Goal: Task Accomplishment & Management: Use online tool/utility

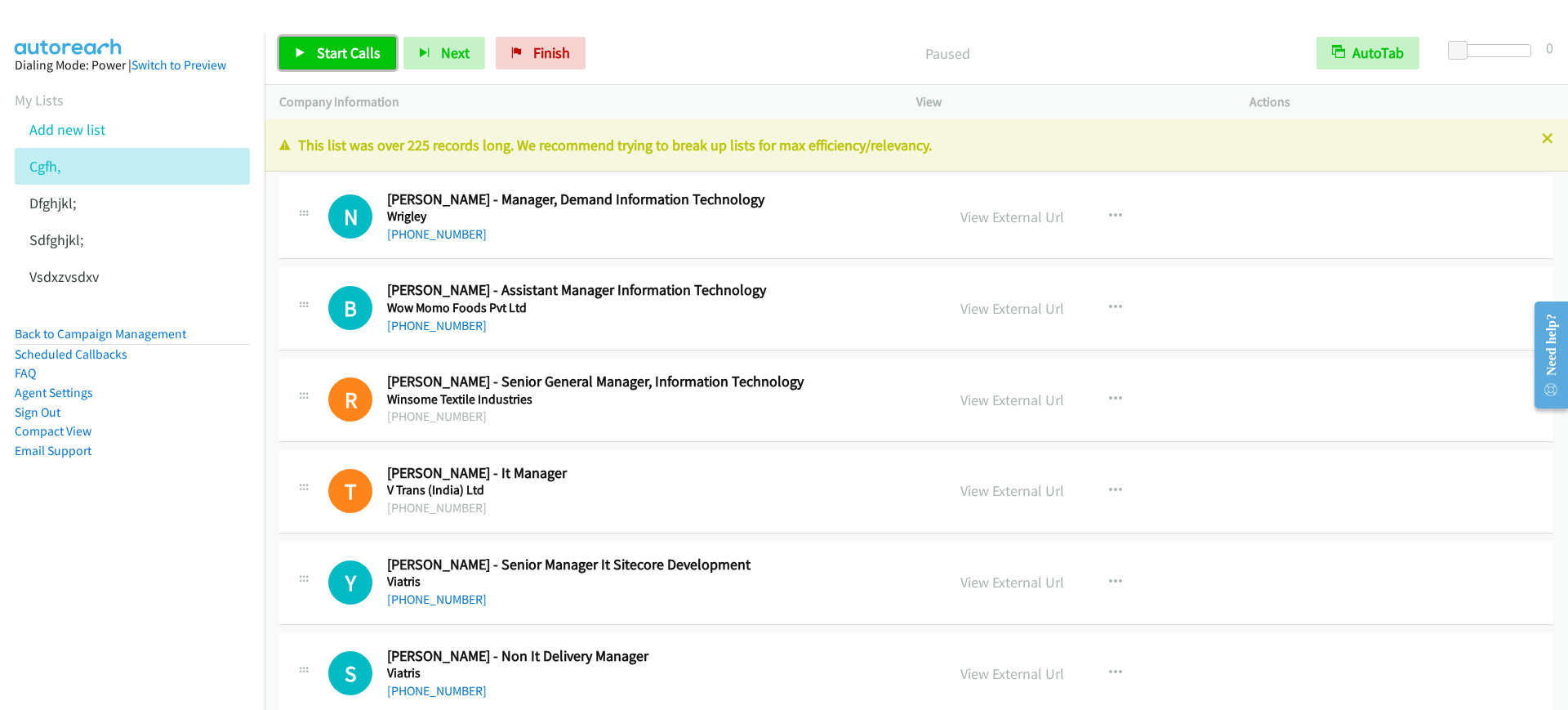
click at [332, 51] on span "Start Calls" at bounding box center [348, 52] width 64 height 19
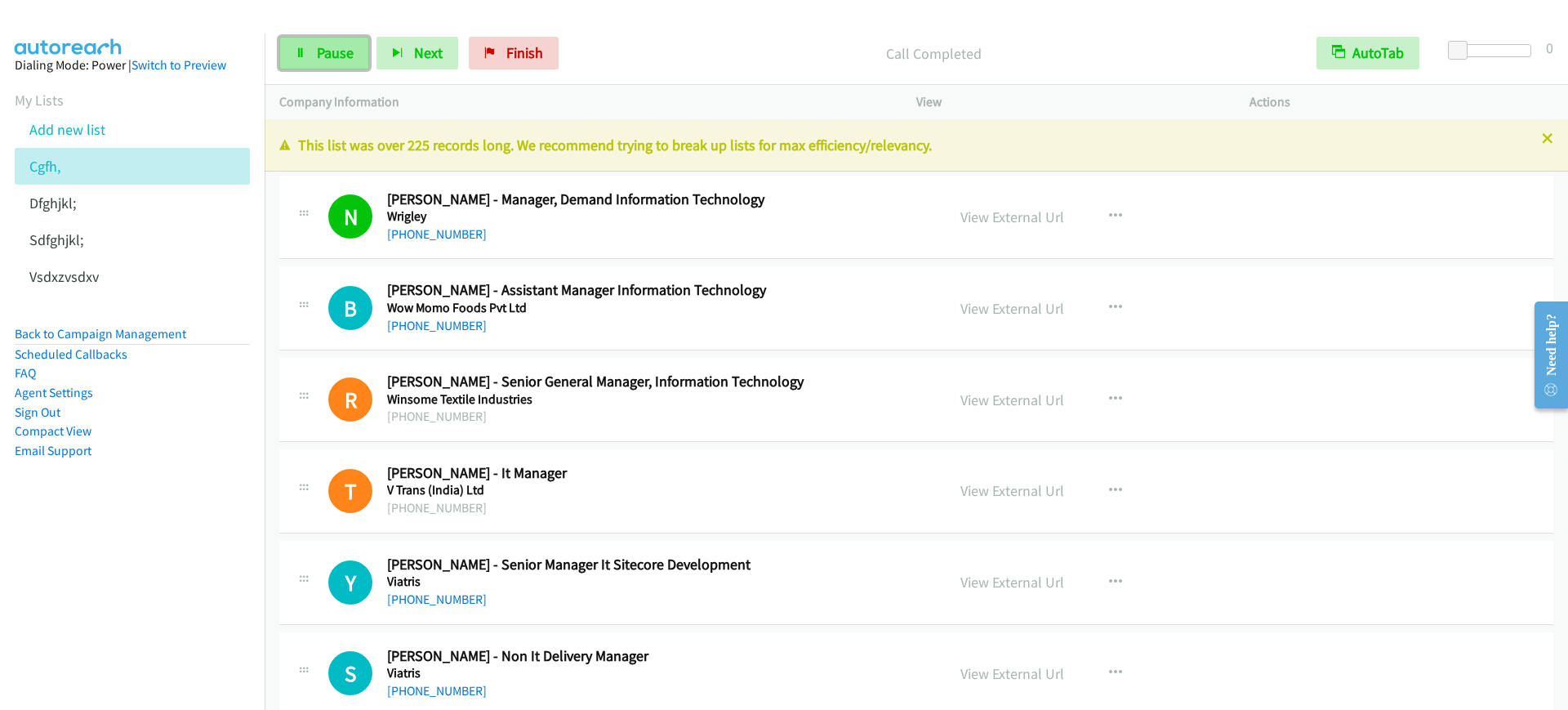
click at [331, 65] on link "Pause" at bounding box center [324, 53] width 90 height 32
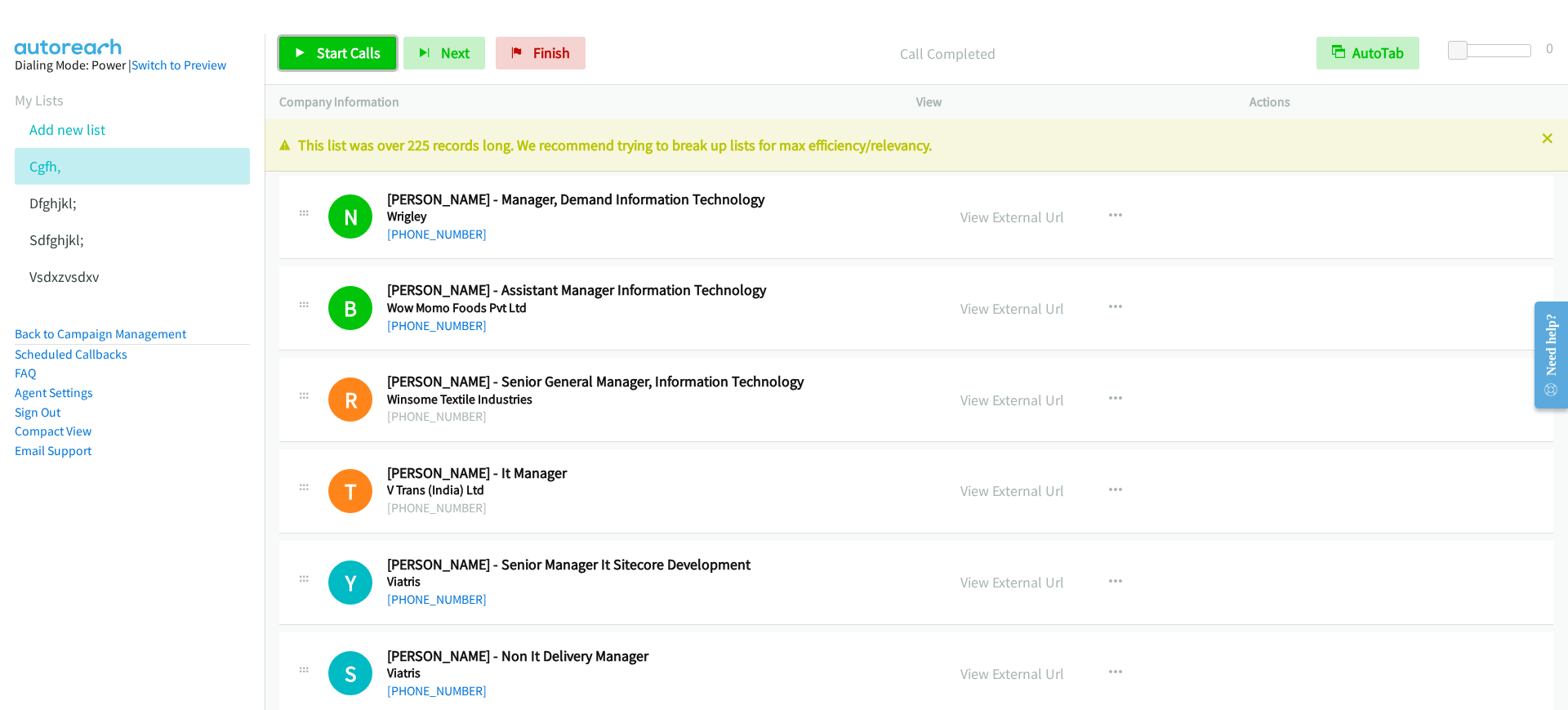
click at [351, 62] on link "Start Calls" at bounding box center [337, 53] width 117 height 32
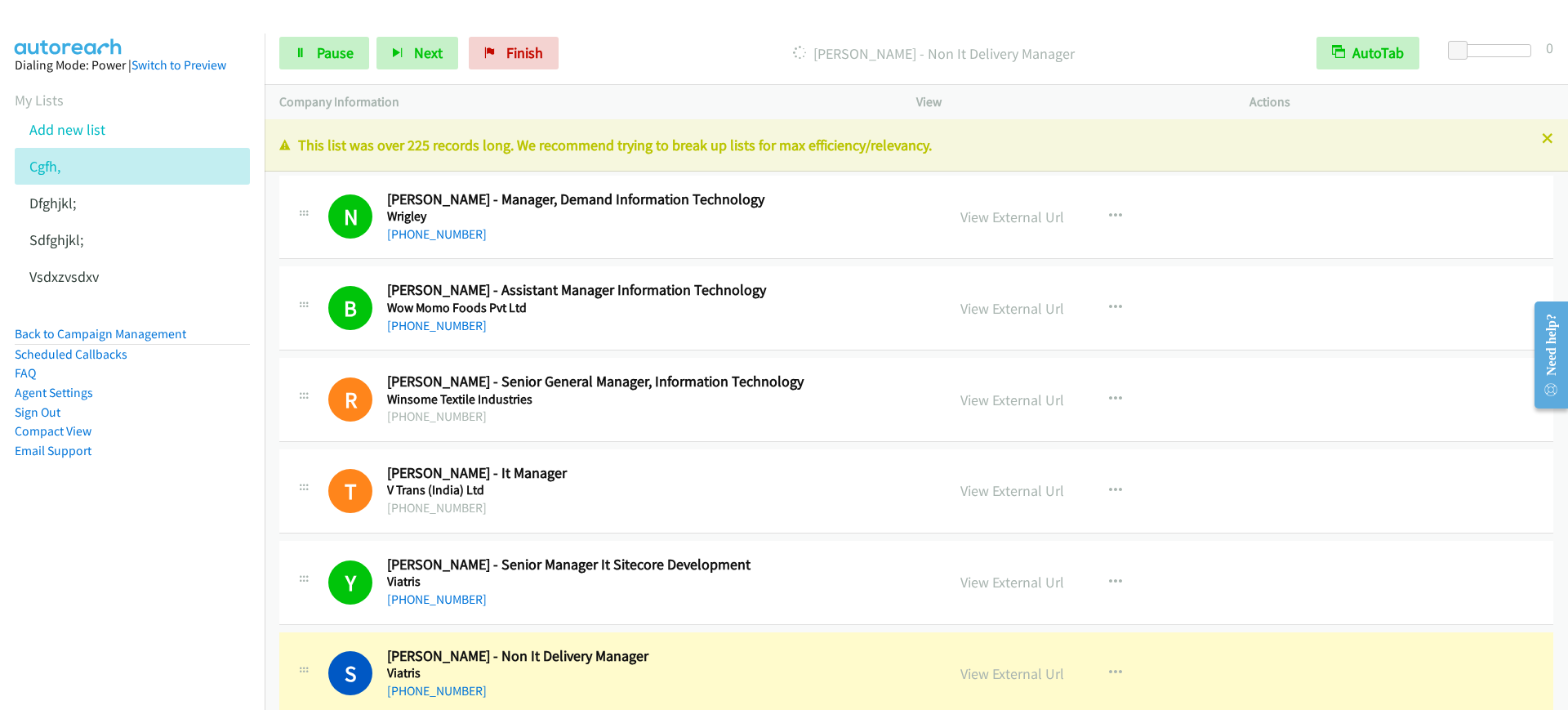
click at [31, 538] on nav "Dialing Mode: Power | Switch to Preview My Lists Add new list Cgfh, [GEOGRAPHIC…" at bounding box center [132, 388] width 265 height 710
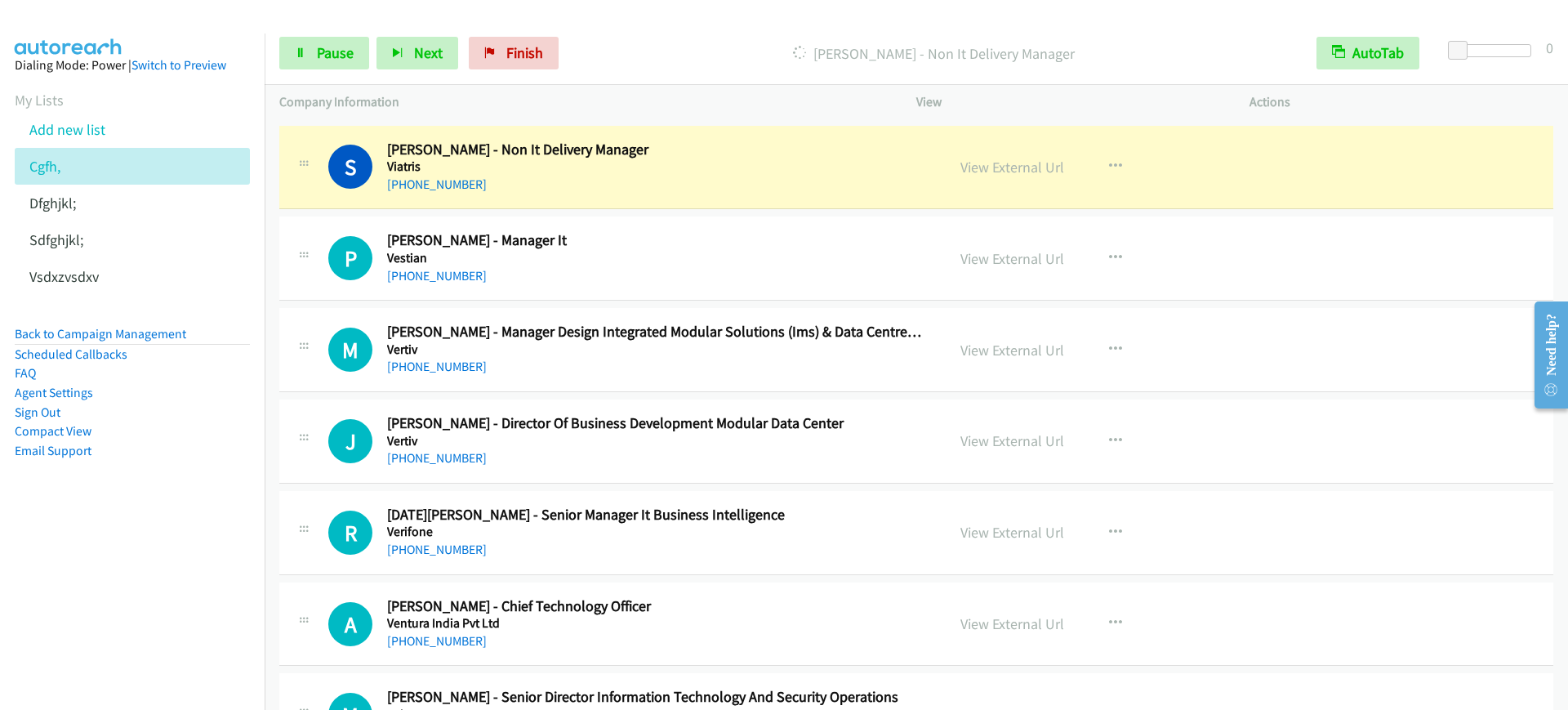
scroll to position [511, 0]
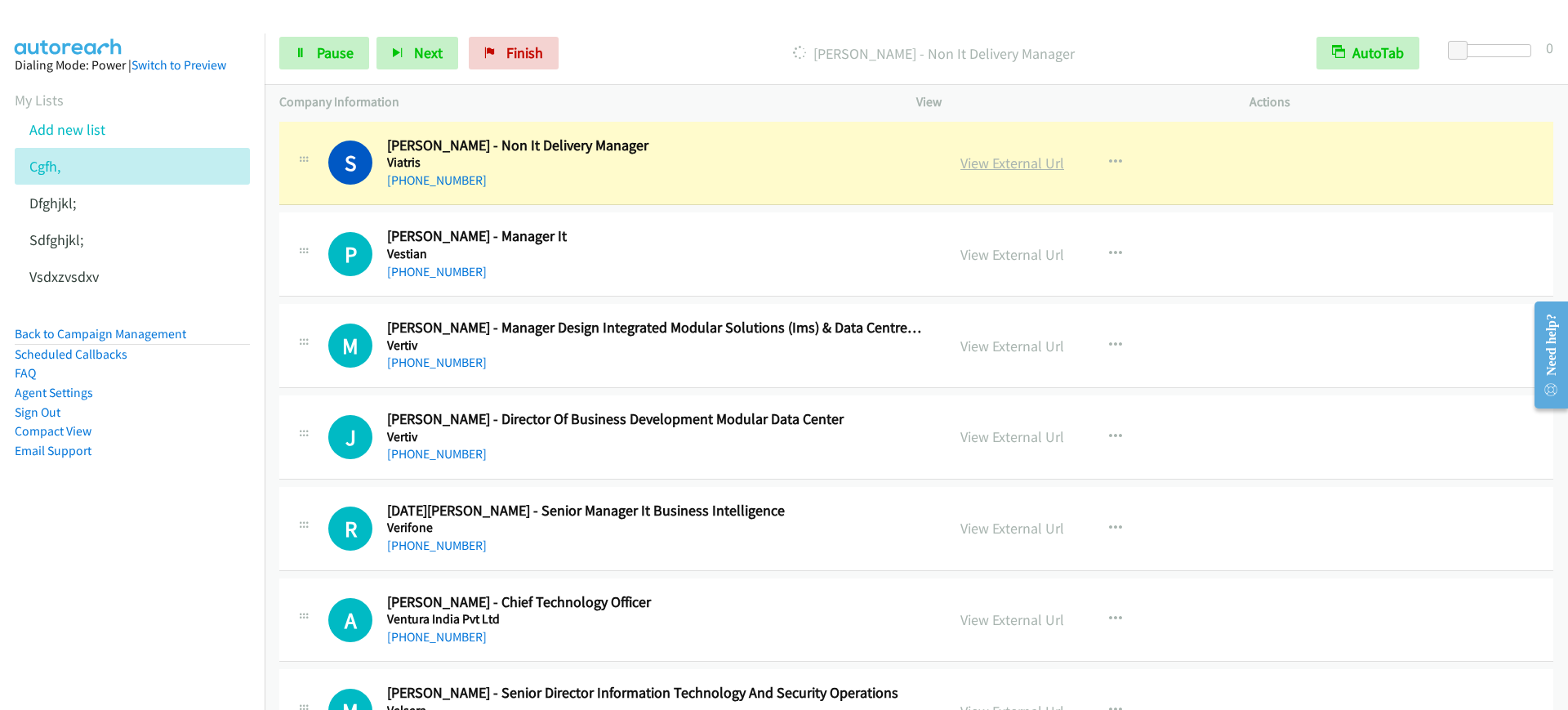
click at [1017, 157] on link "View External Url" at bounding box center [1012, 163] width 104 height 19
click at [340, 71] on div "Start Calls Pause Next Finish [PERSON_NAME] - Non It Delivery Manager AutoTab A…" at bounding box center [917, 53] width 1304 height 63
click at [341, 40] on link "Pause" at bounding box center [324, 53] width 90 height 32
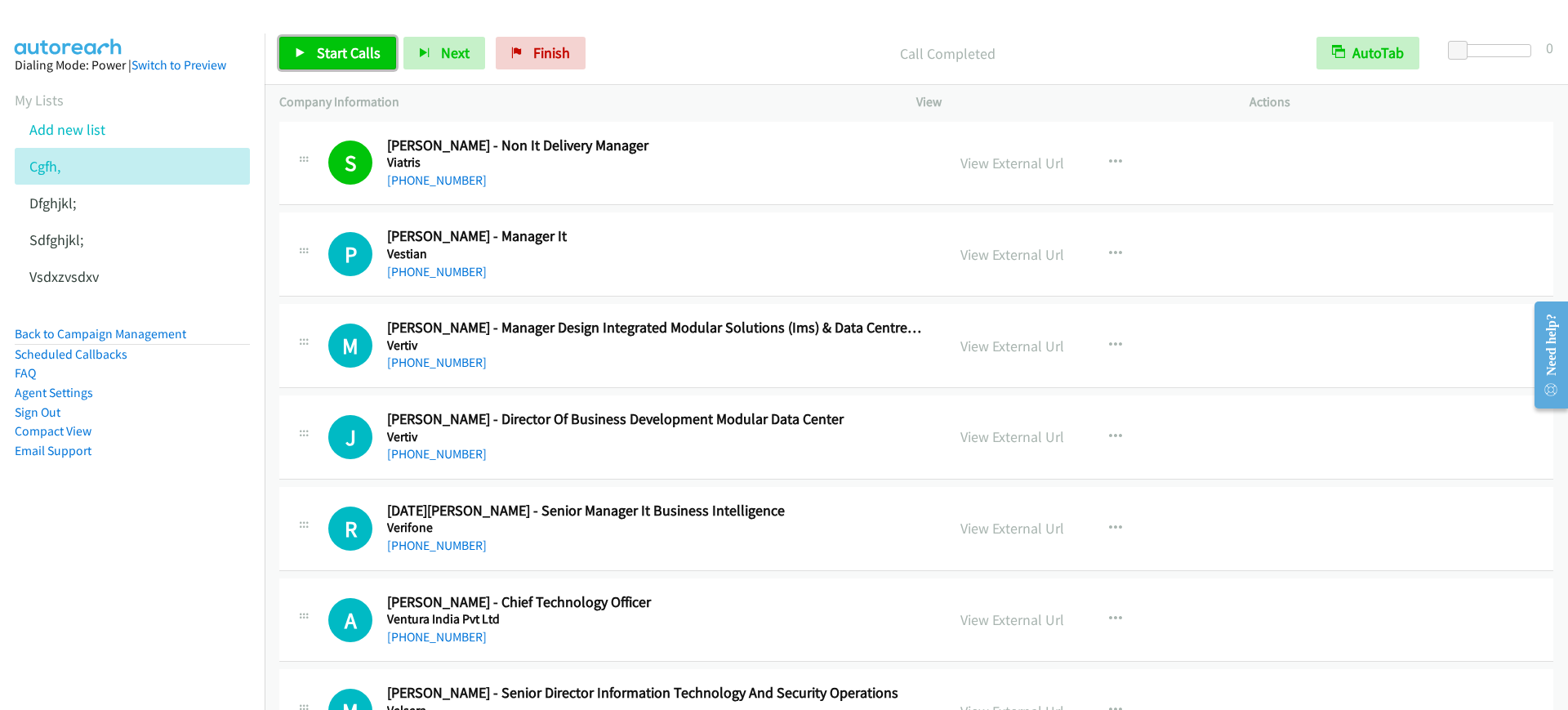
click at [356, 49] on span "Start Calls" at bounding box center [348, 52] width 64 height 19
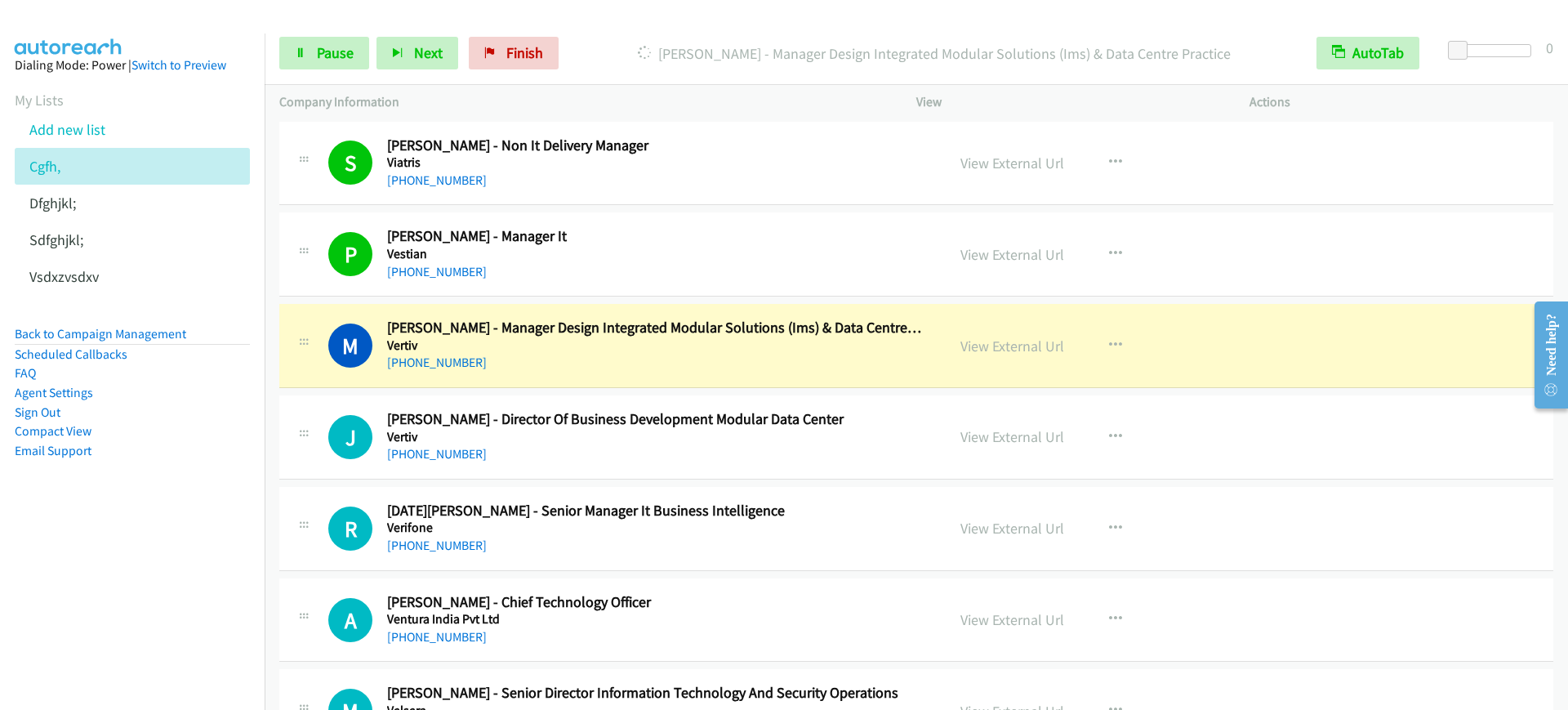
click at [729, 356] on div "[PHONE_NUMBER]" at bounding box center [655, 362] width 537 height 20
click at [335, 54] on span "Pause" at bounding box center [335, 52] width 37 height 19
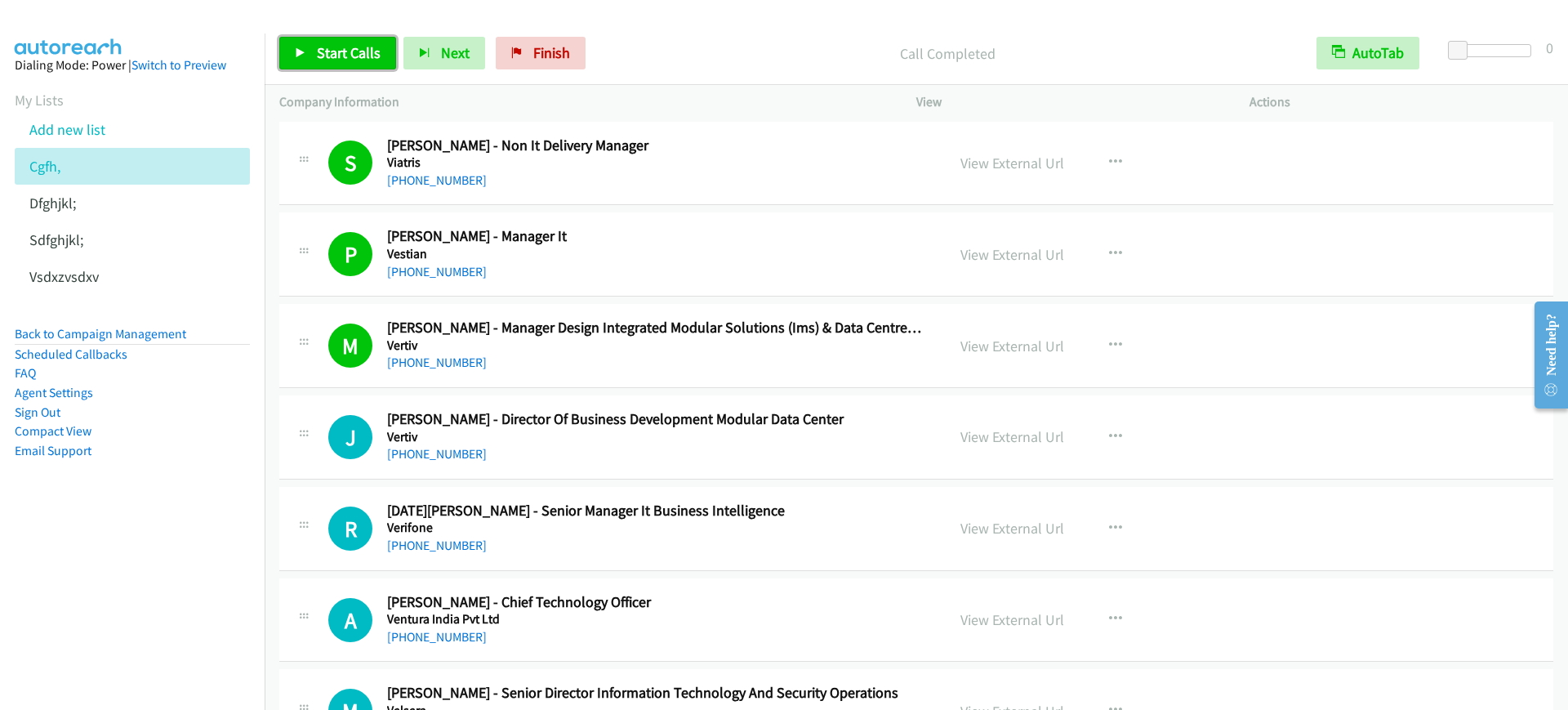
click at [303, 59] on link "Start Calls" at bounding box center [337, 53] width 117 height 32
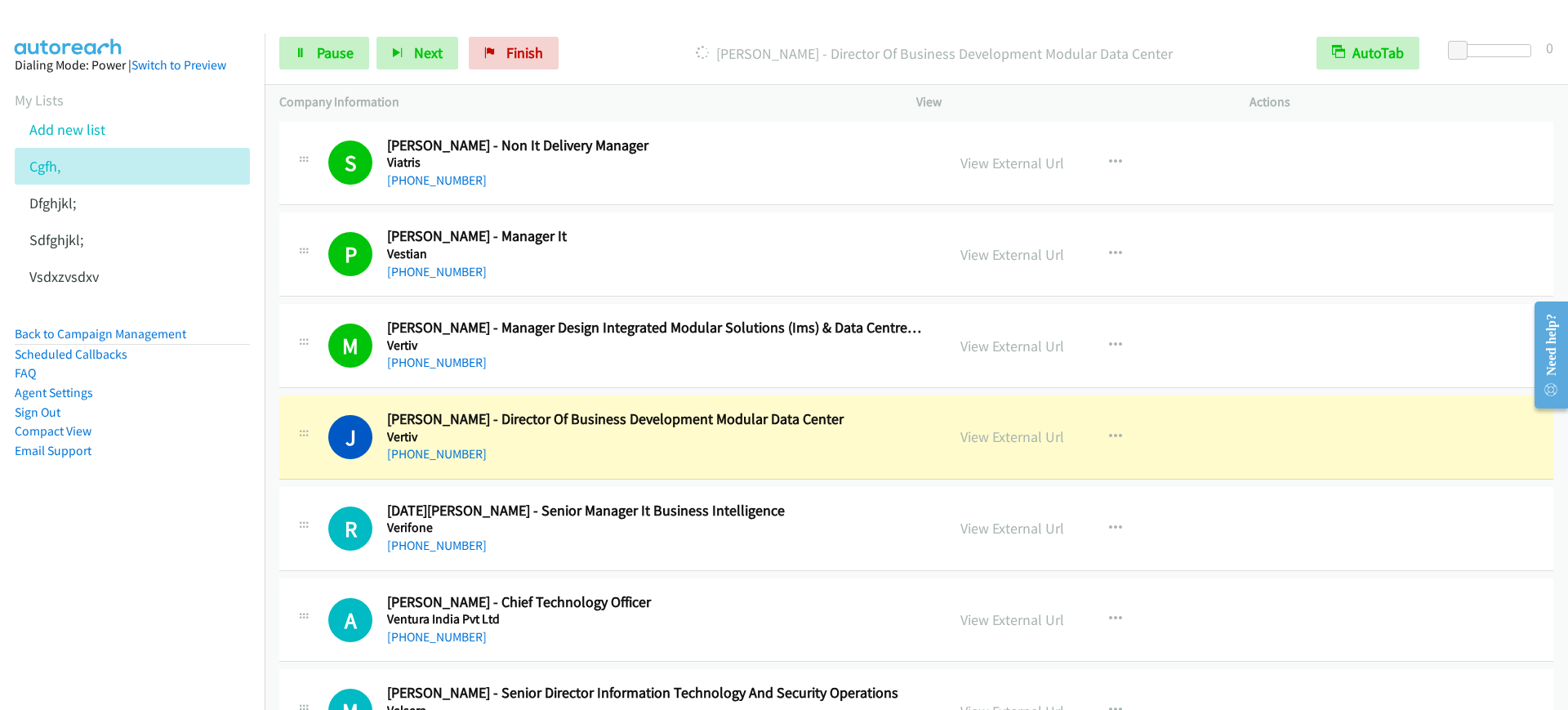
click at [657, 459] on div "[PHONE_NUMBER]" at bounding box center [655, 454] width 537 height 20
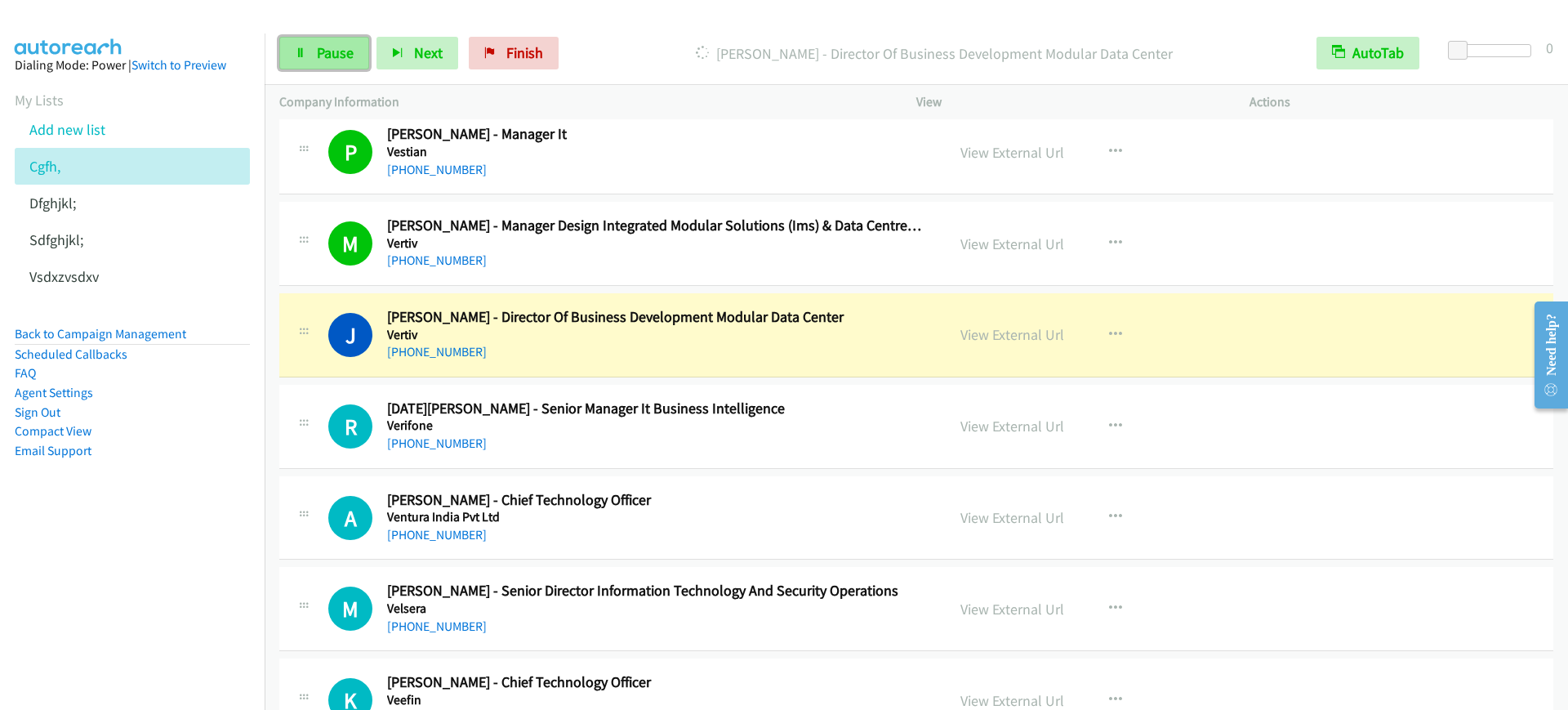
click at [356, 51] on link "Pause" at bounding box center [324, 53] width 90 height 32
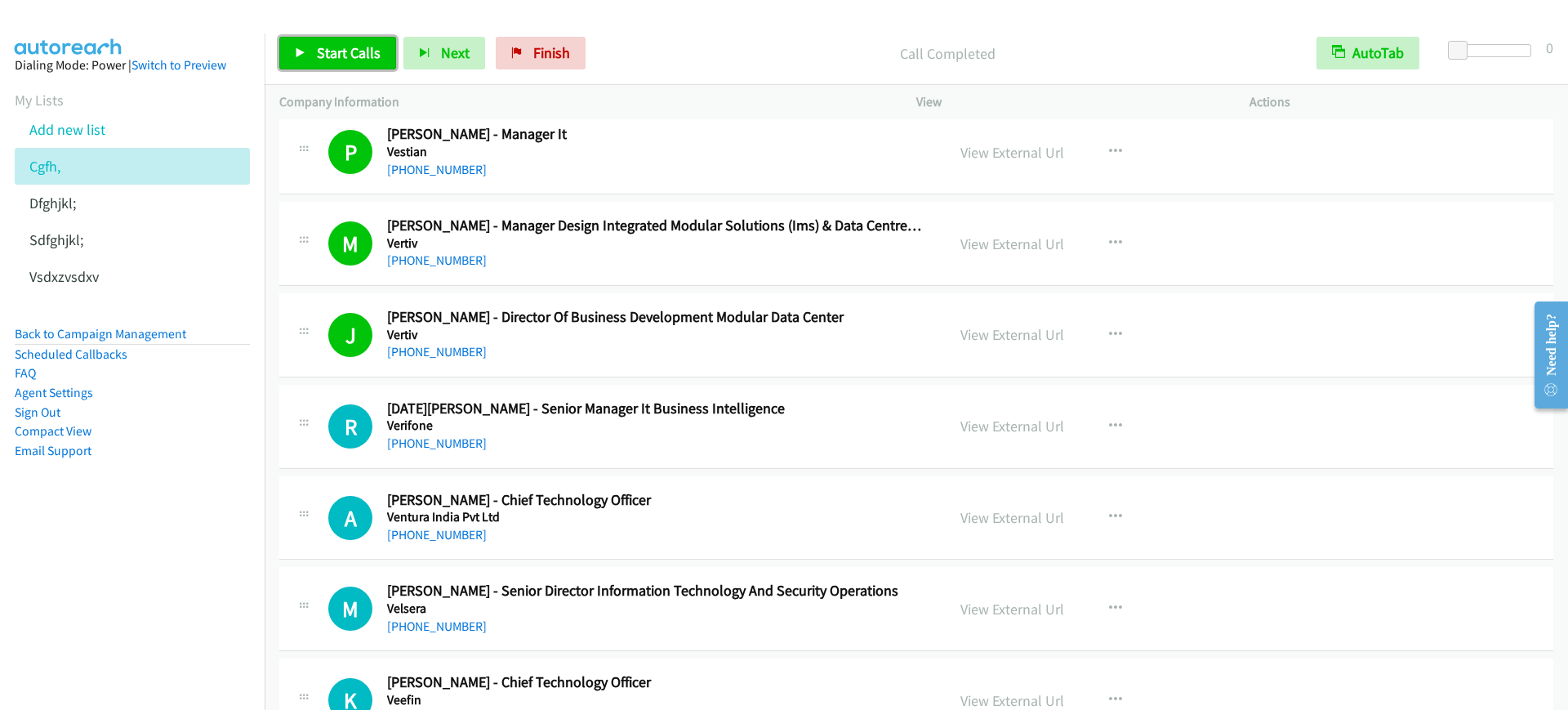
click at [356, 62] on link "Start Calls" at bounding box center [337, 53] width 117 height 32
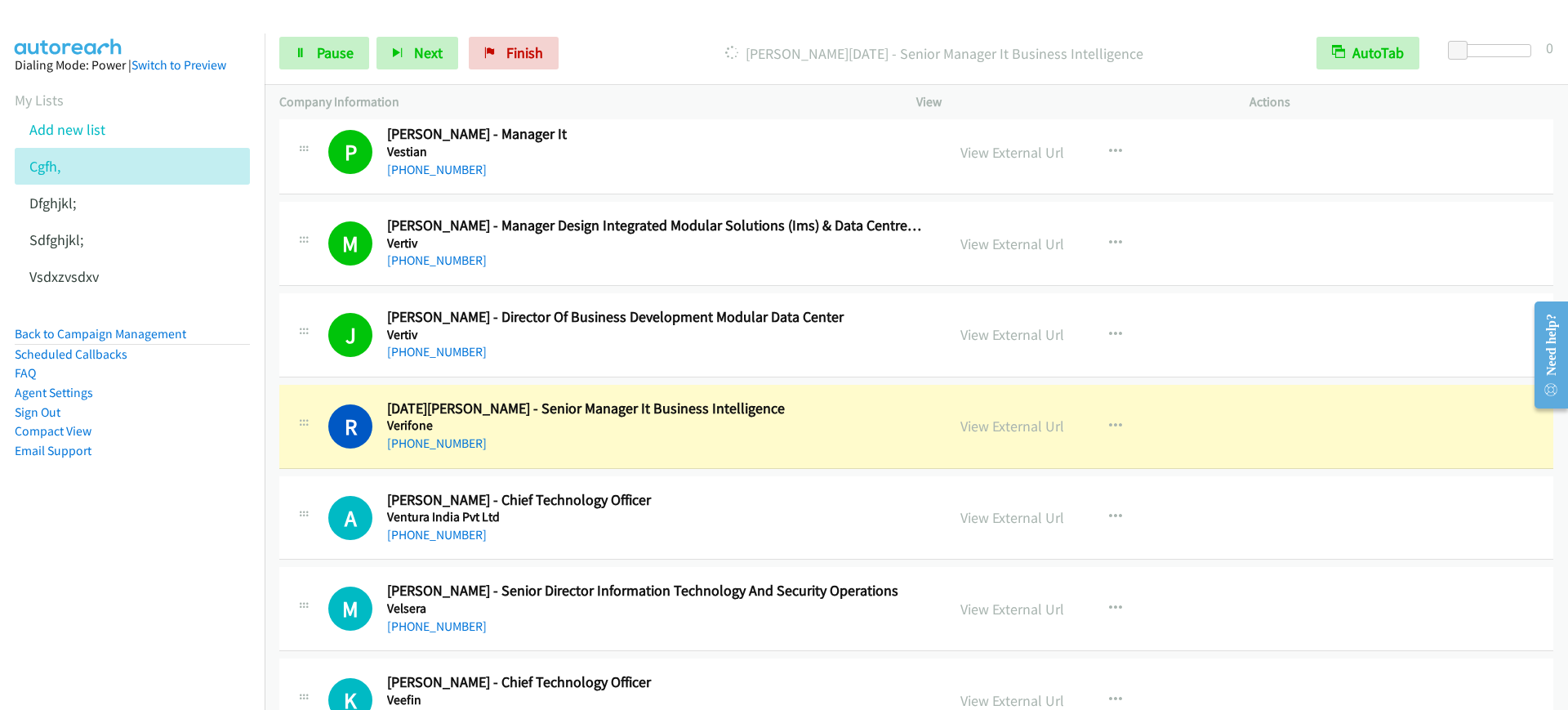
scroll to position [817, 0]
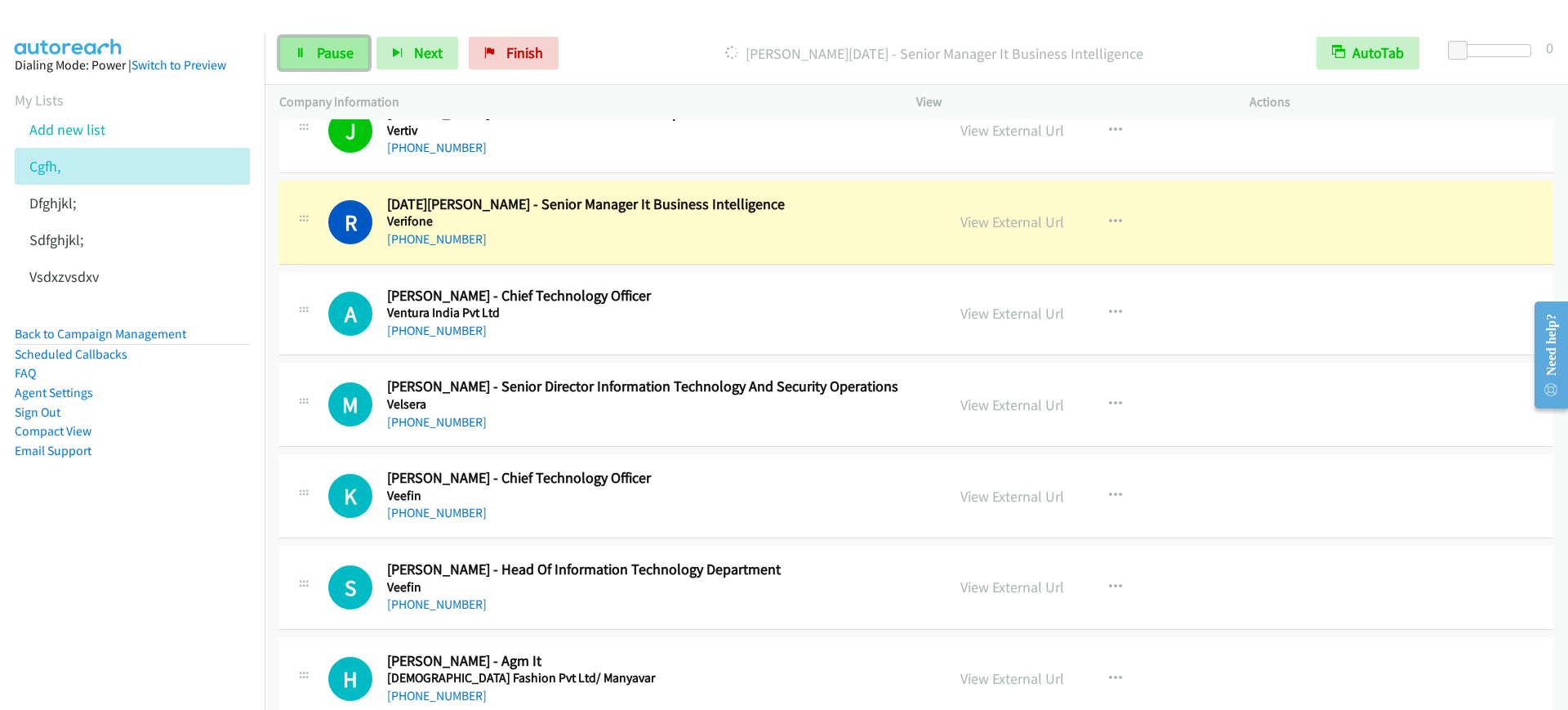
click at [322, 55] on span "Pause" at bounding box center [335, 52] width 37 height 19
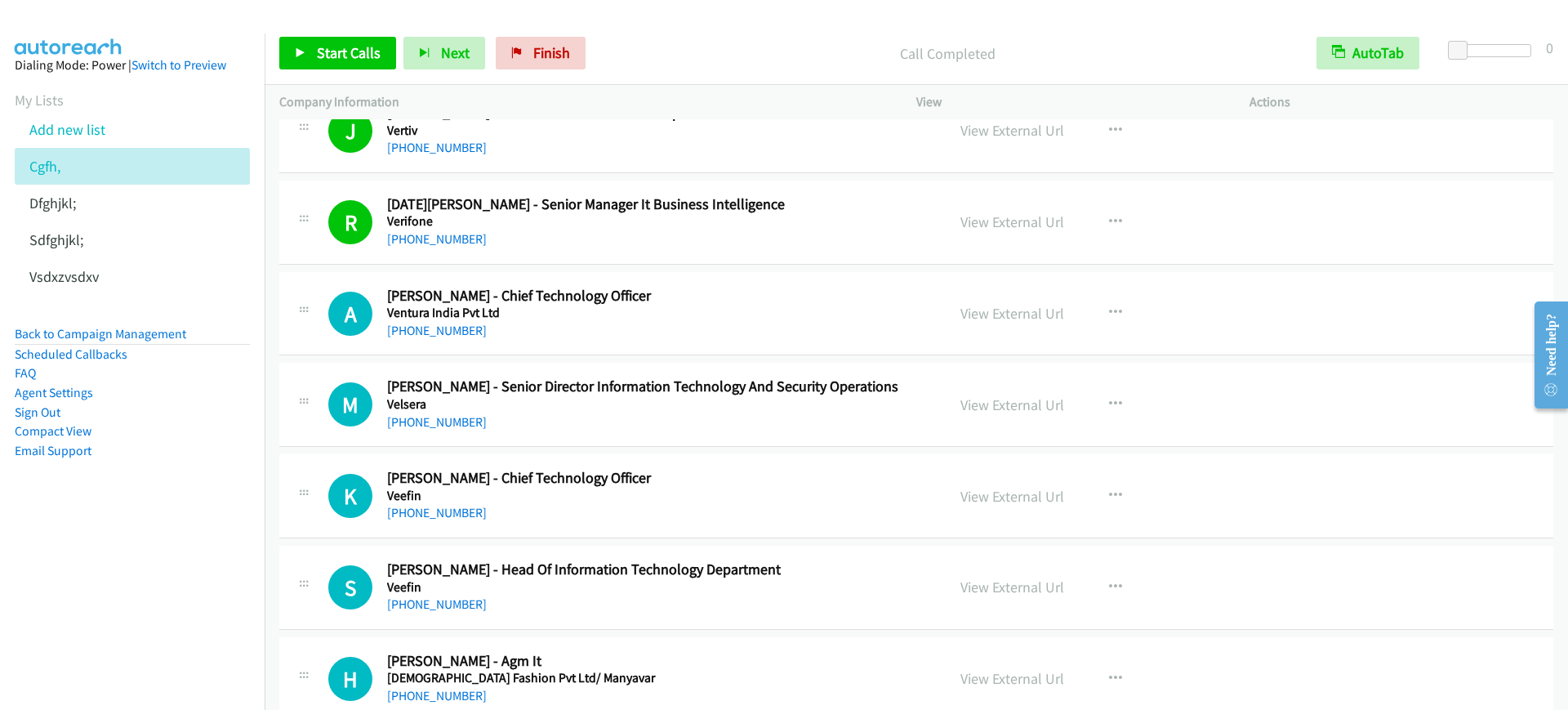
click at [153, 519] on aside "Dialing Mode: Power | Switch to Preview My Lists Add new list Cgfh, [GEOGRAPHIC…" at bounding box center [132, 283] width 265 height 500
click at [333, 46] on span "Start Calls" at bounding box center [348, 52] width 64 height 19
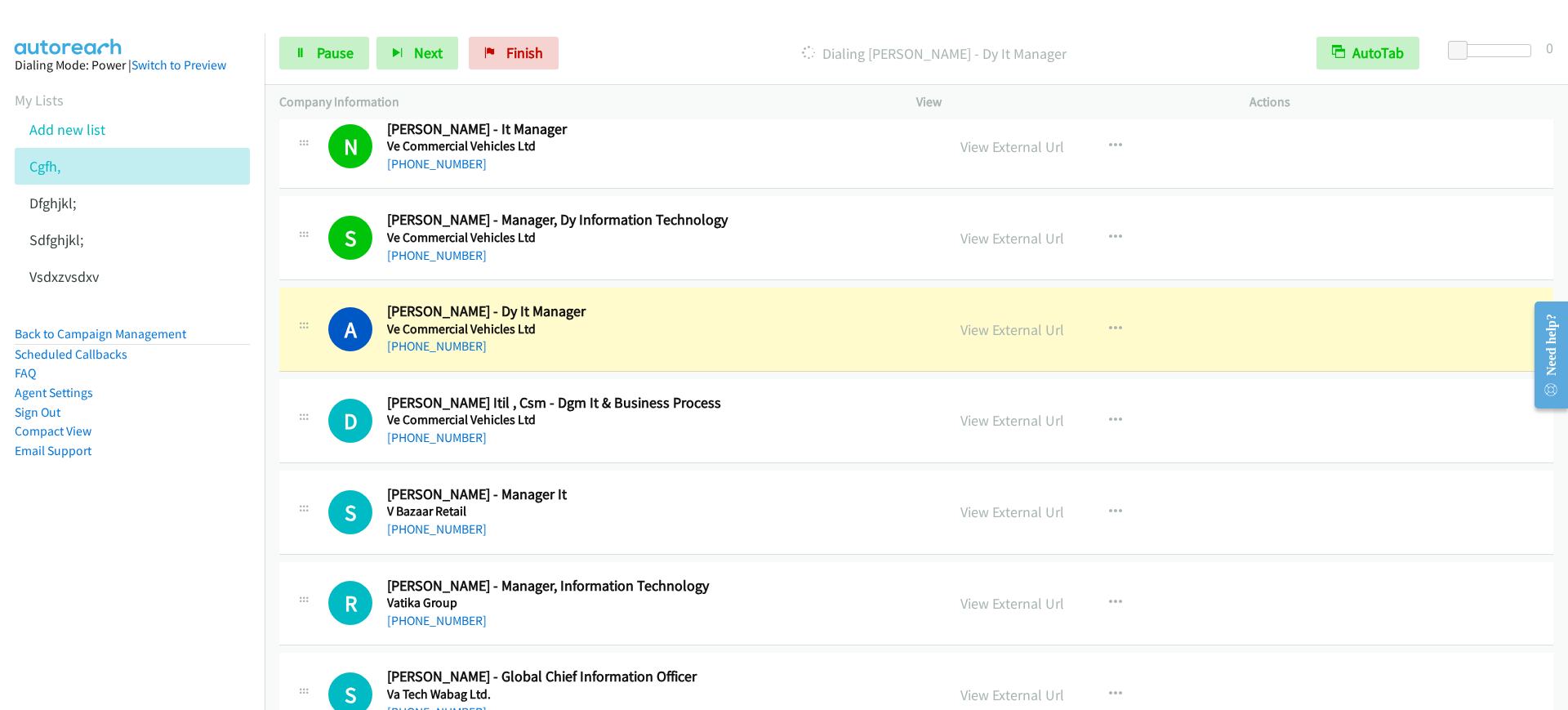
scroll to position [1633, 0]
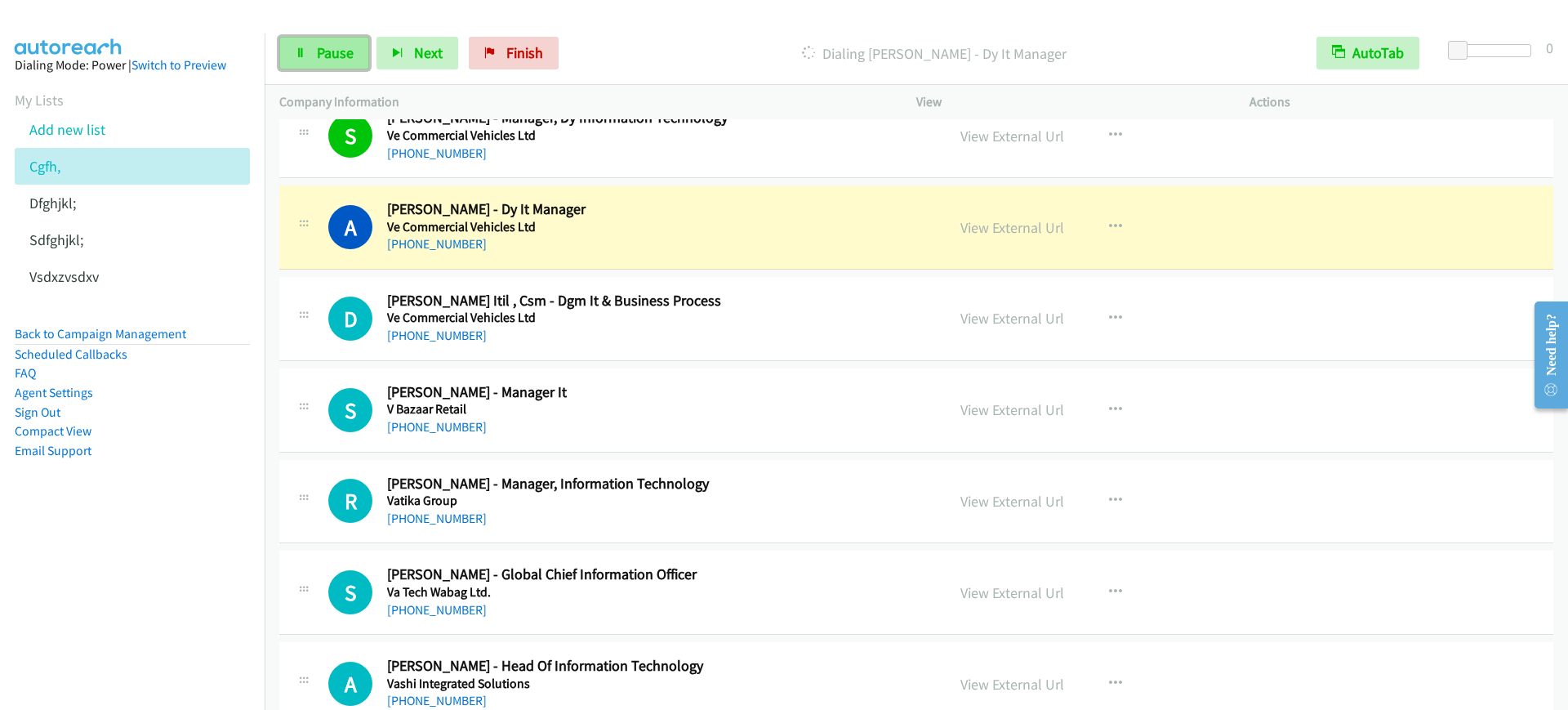
click at [335, 55] on span "Pause" at bounding box center [335, 52] width 37 height 19
drag, startPoint x: 56, startPoint y: 597, endPoint x: 91, endPoint y: 564, distance: 48.1
click at [56, 597] on nav "Dialing Mode: Power | Switch to Preview My Lists Add new list Cgfh, [GEOGRAPHIC…" at bounding box center [132, 388] width 265 height 710
